Goal: Information Seeking & Learning: Learn about a topic

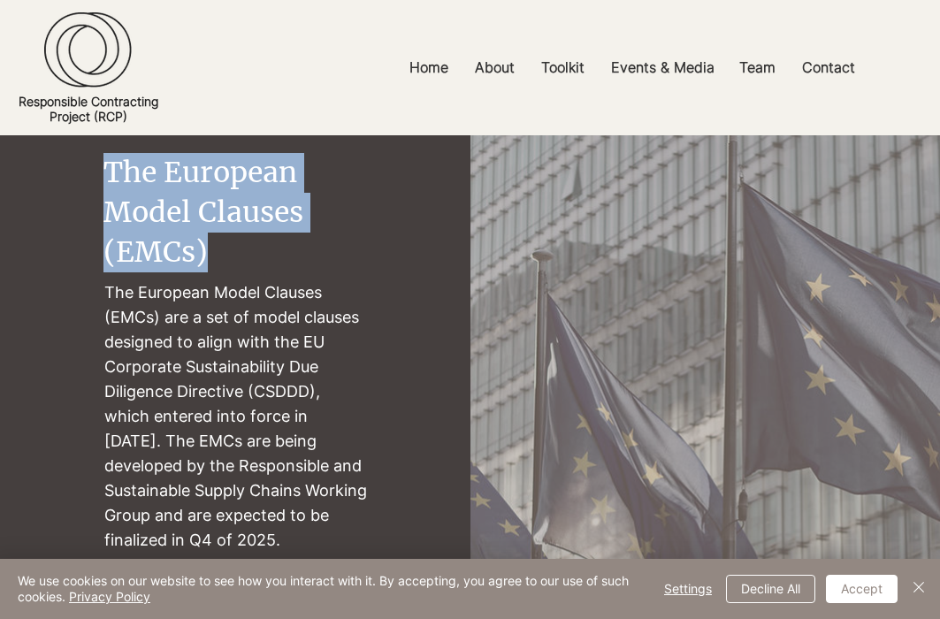
drag, startPoint x: 224, startPoint y: 253, endPoint x: 103, endPoint y: 152, distance: 157.6
click at [103, 152] on div "The European Model Clauses (EMCs) The [DEMOGRAPHIC_DATA] Model Clauses (EMCs) a…" at bounding box center [234, 353] width 263 height 436
copy div "The European Model Clauses (EMCs)"
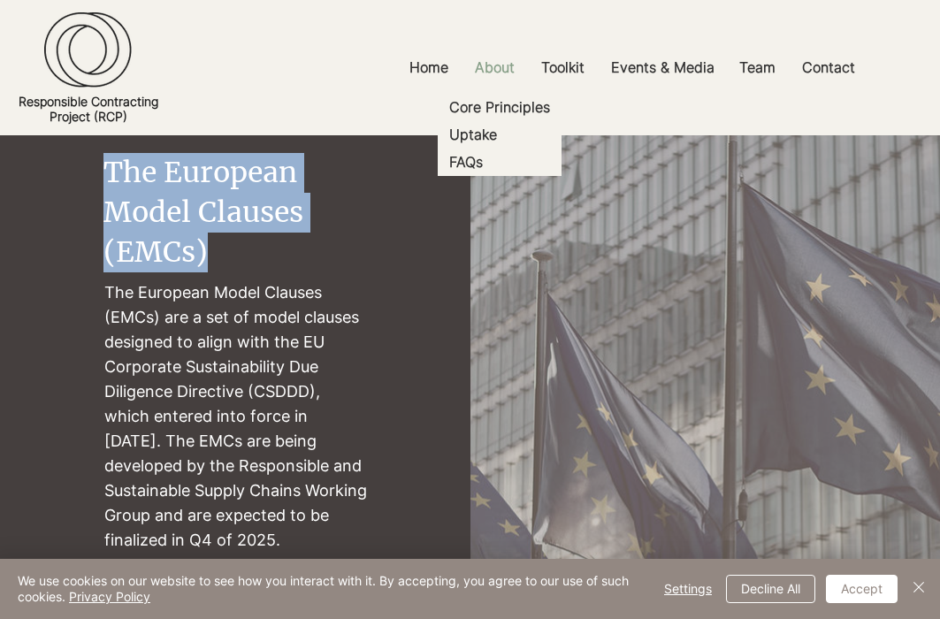
click at [501, 67] on p "About" at bounding box center [494, 68] width 57 height 40
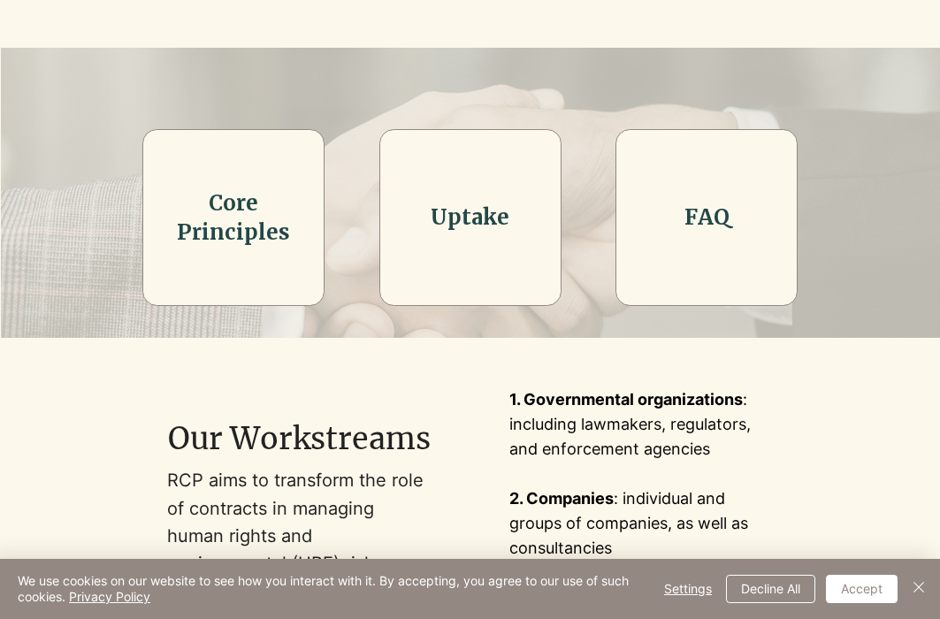
scroll to position [505, 0]
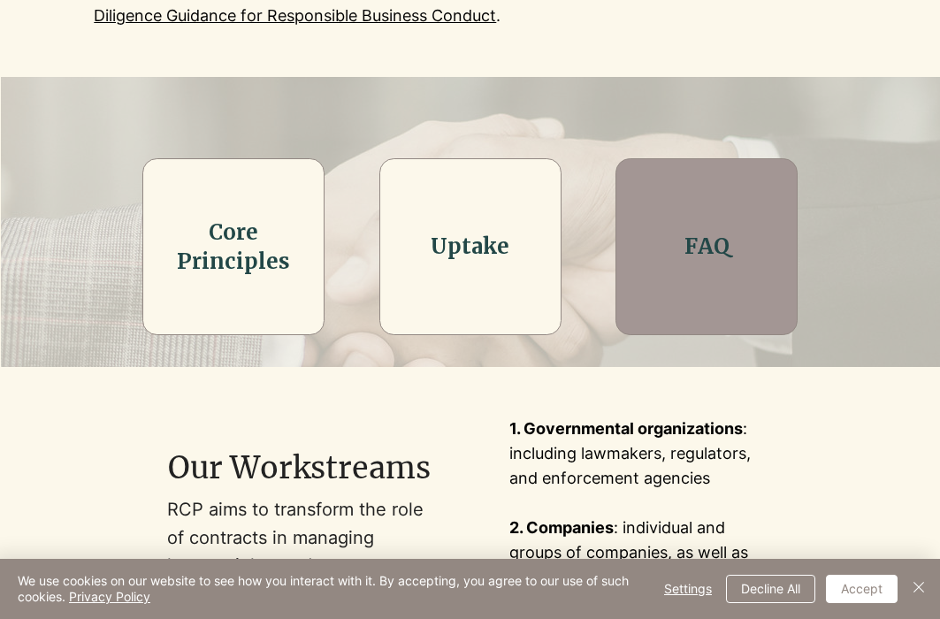
click at [704, 259] on link "FAQ" at bounding box center [706, 246] width 45 height 27
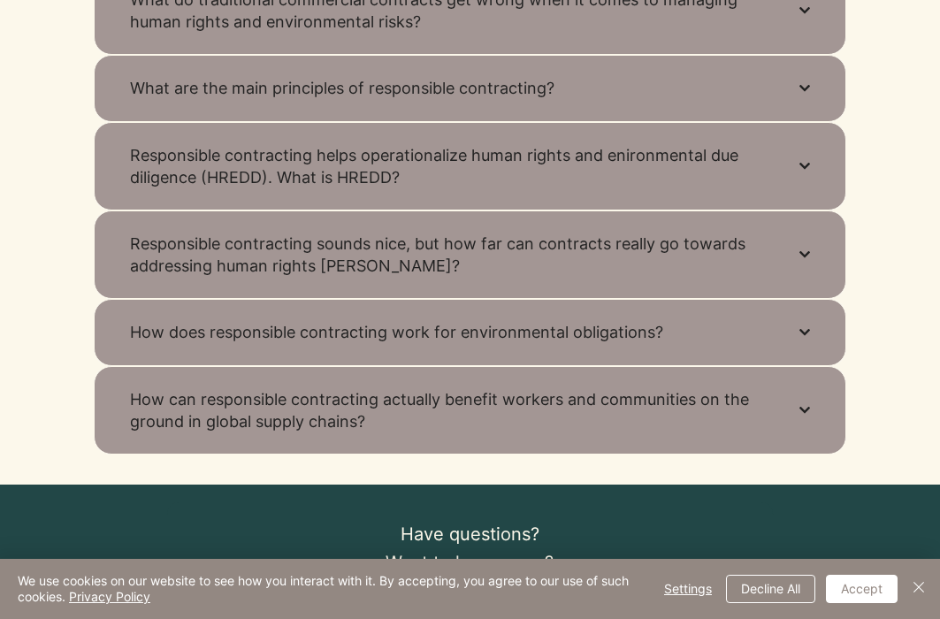
scroll to position [1189, 0]
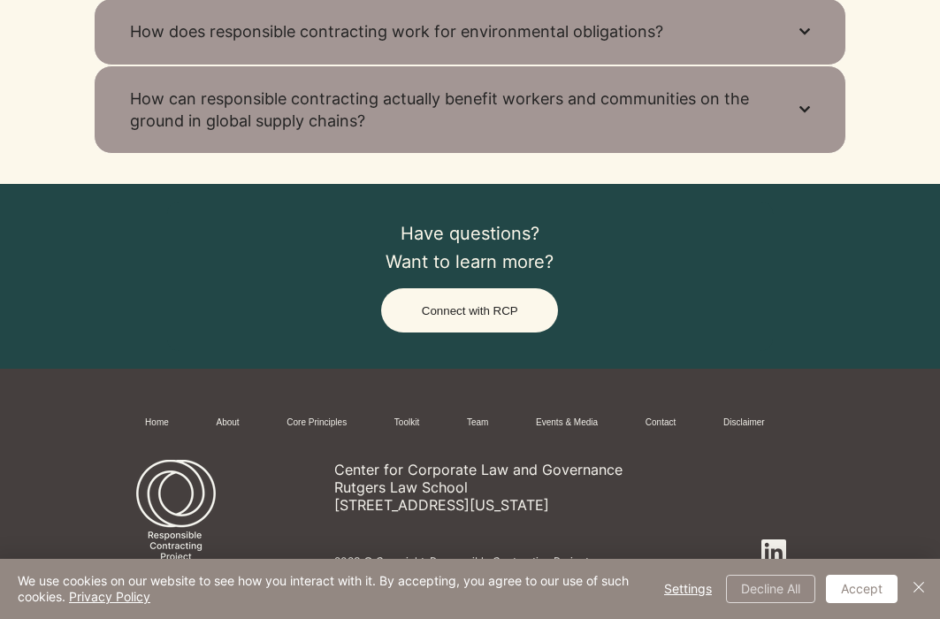
click at [742, 577] on button "Decline All" at bounding box center [770, 589] width 89 height 28
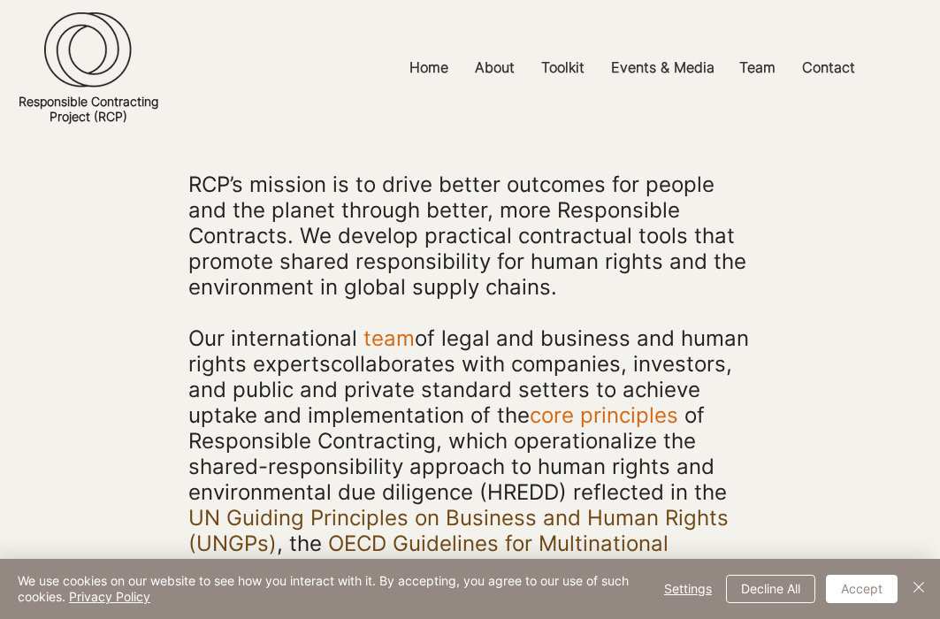
scroll to position [88, 0]
